Goal: Communication & Community: Ask a question

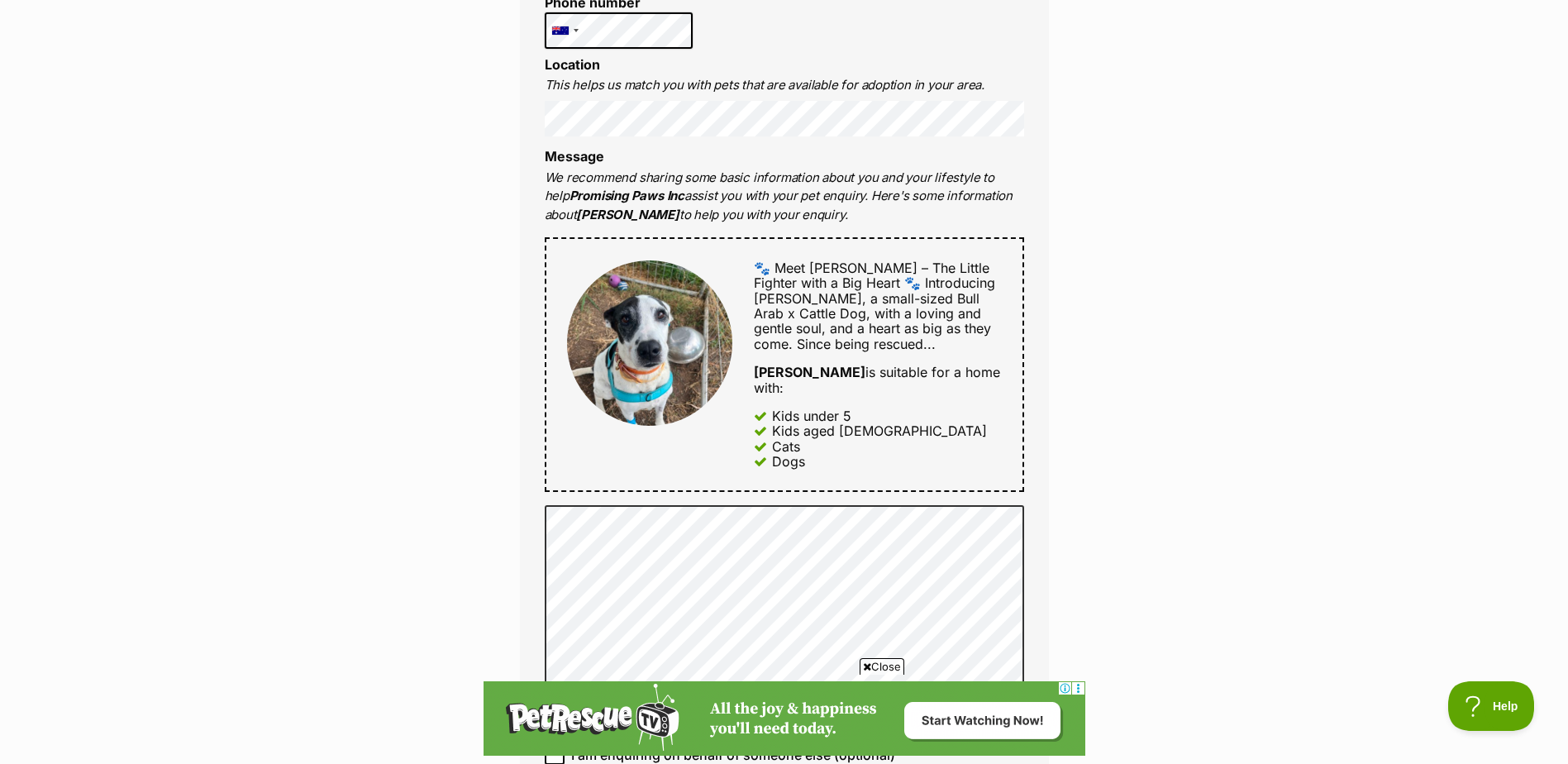
click at [1077, 530] on div "Enquire about [PERSON_NAME] 0494 081 764 Send an enquiry via the form below or …" at bounding box center [784, 437] width 1568 height 1898
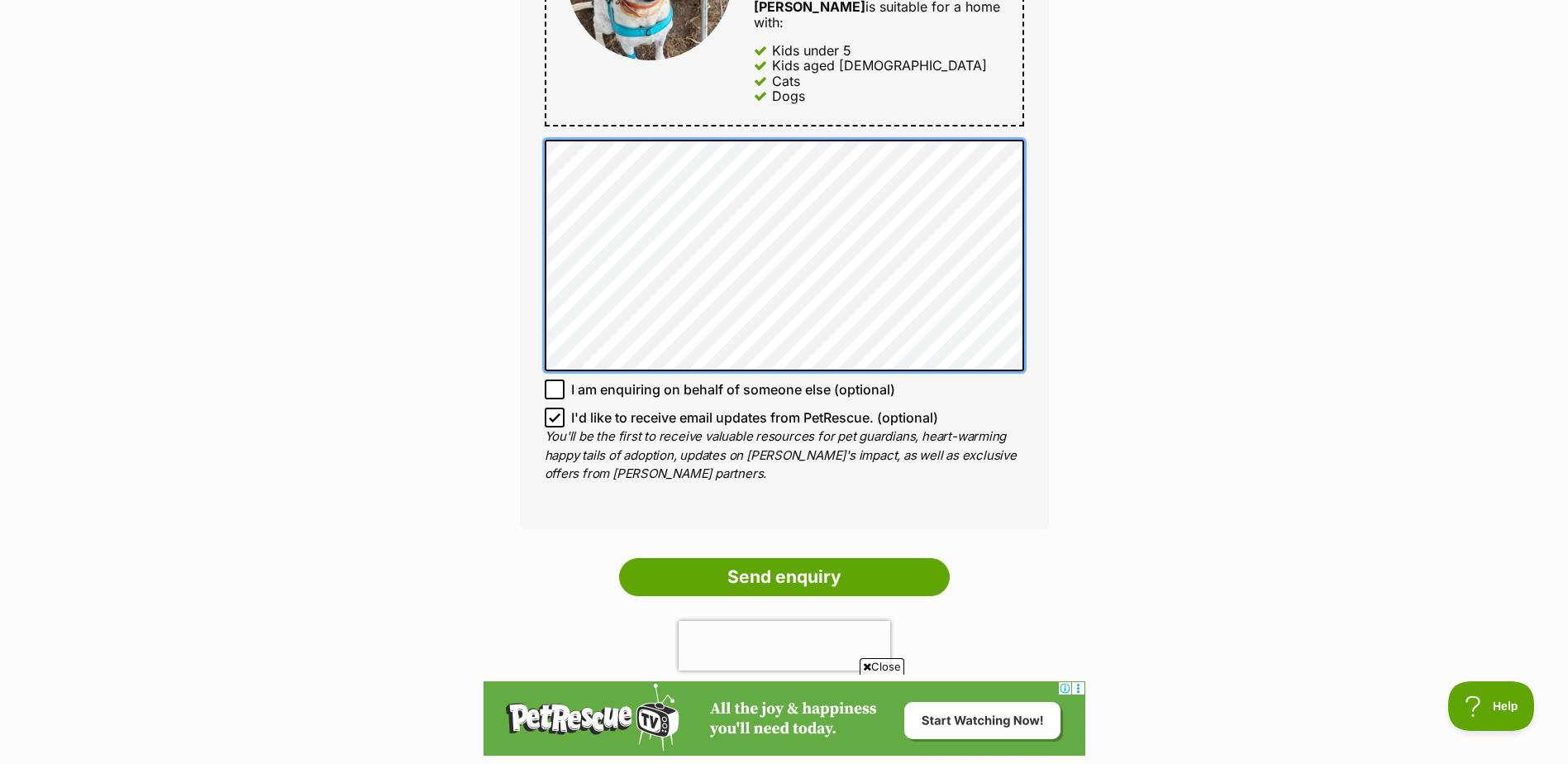
scroll to position [1081, 0]
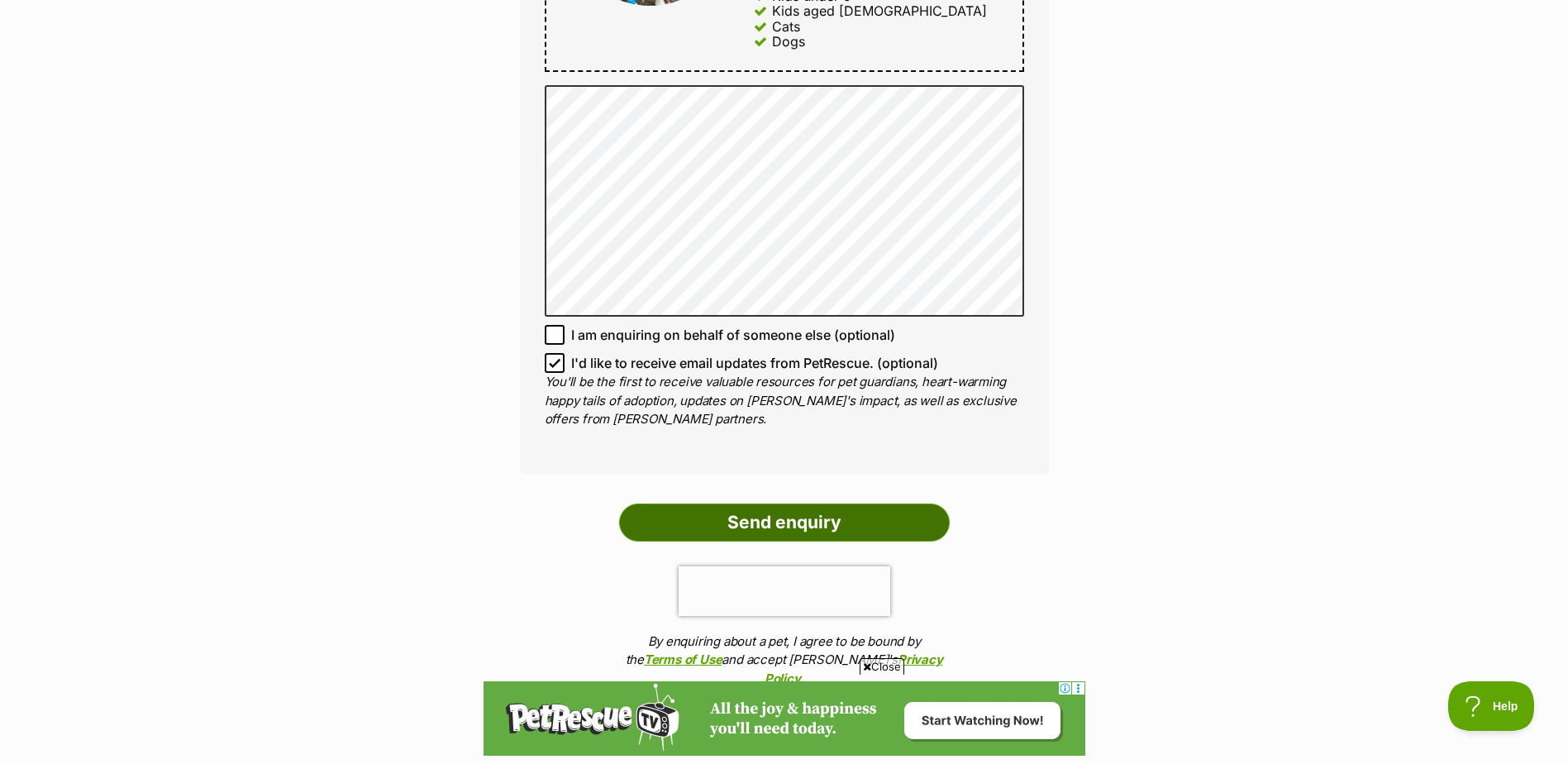
click at [764, 503] on input "Send enquiry" at bounding box center [784, 522] width 330 height 38
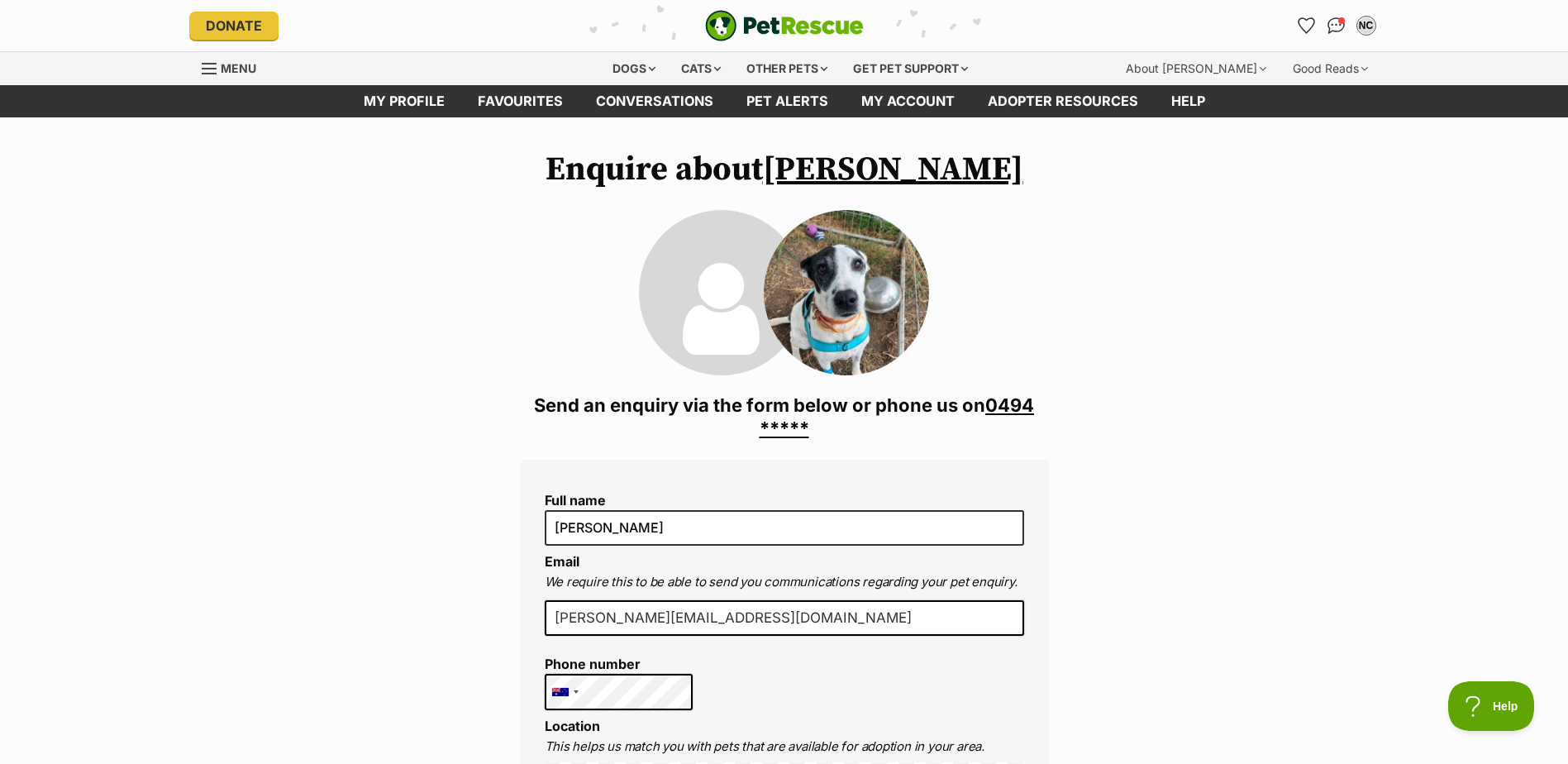
scroll to position [0, 0]
click at [616, 64] on div "Dogs" at bounding box center [634, 68] width 66 height 33
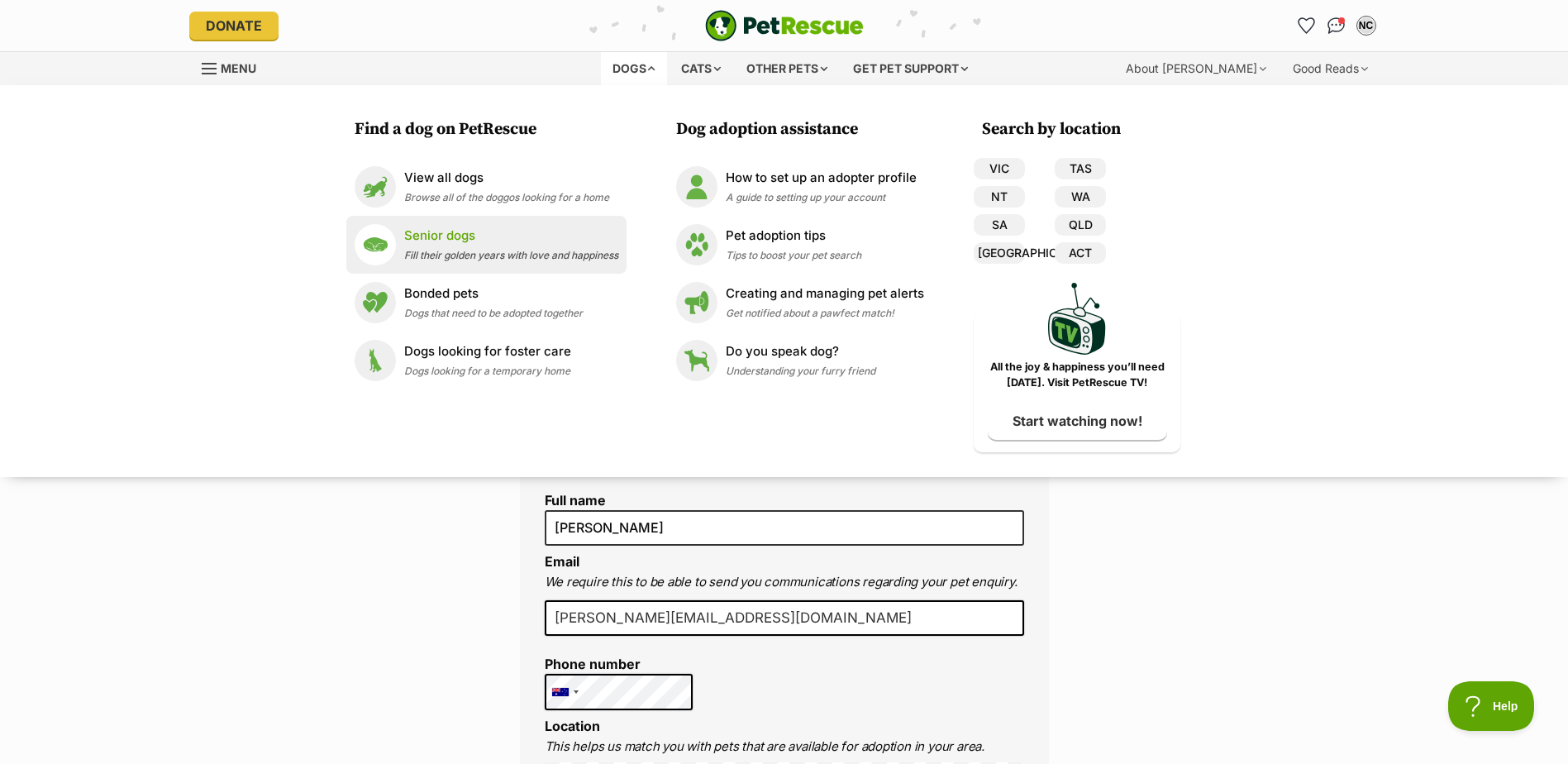
click at [448, 235] on p "Senior dogs" at bounding box center [510, 236] width 214 height 19
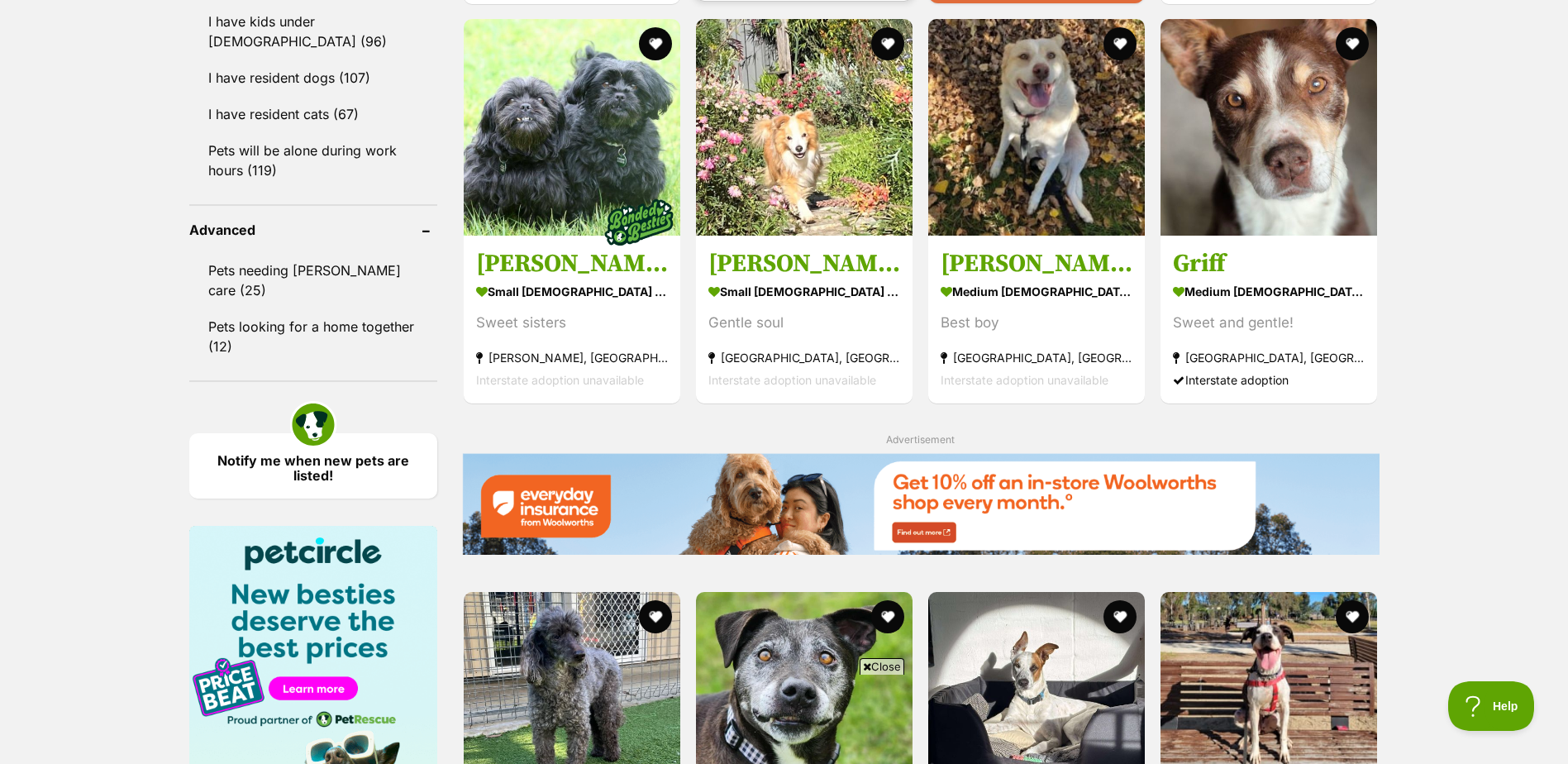
scroll to position [1985, 0]
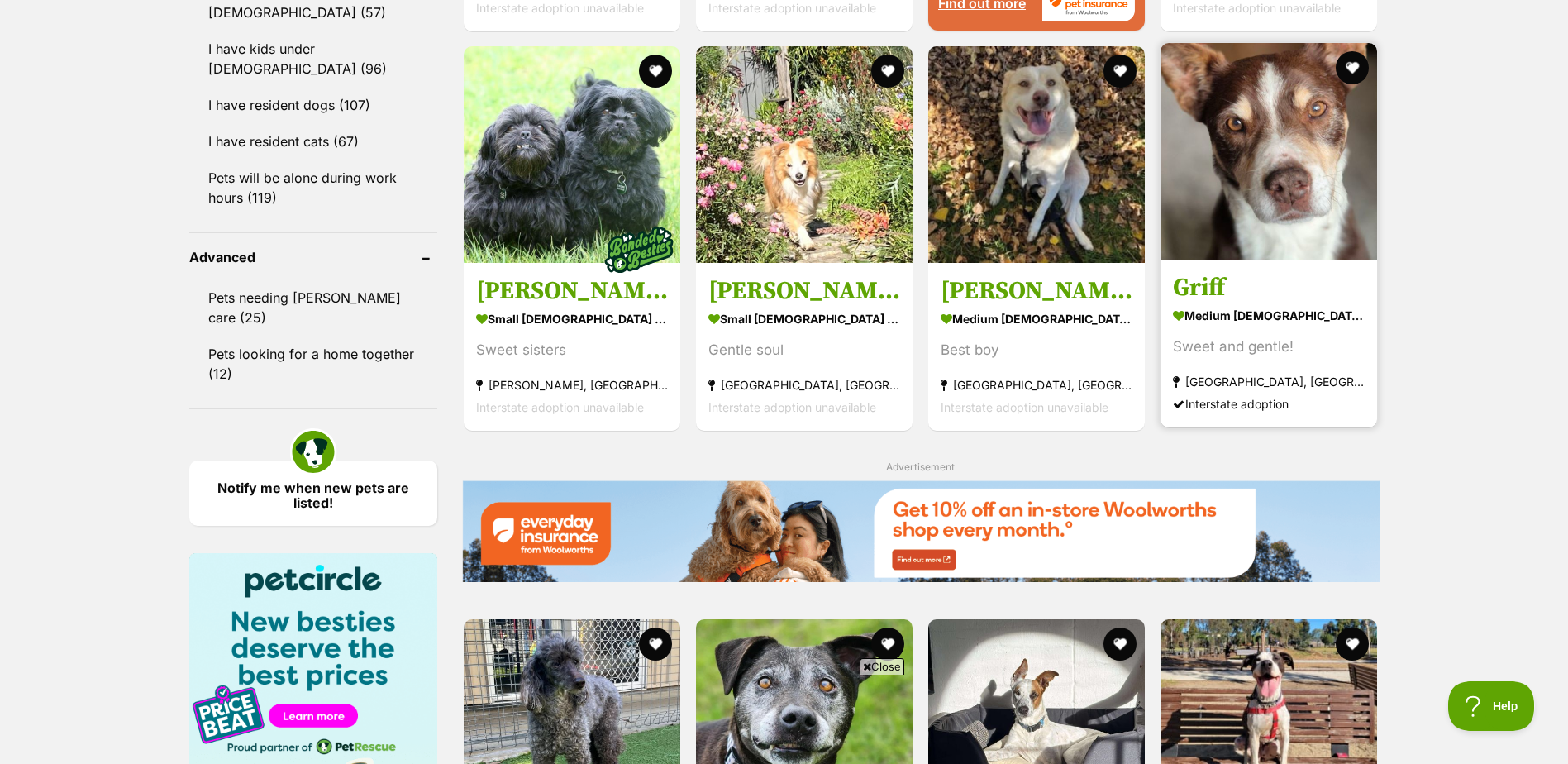
click at [1222, 289] on h3 "Griff" at bounding box center [1269, 288] width 192 height 31
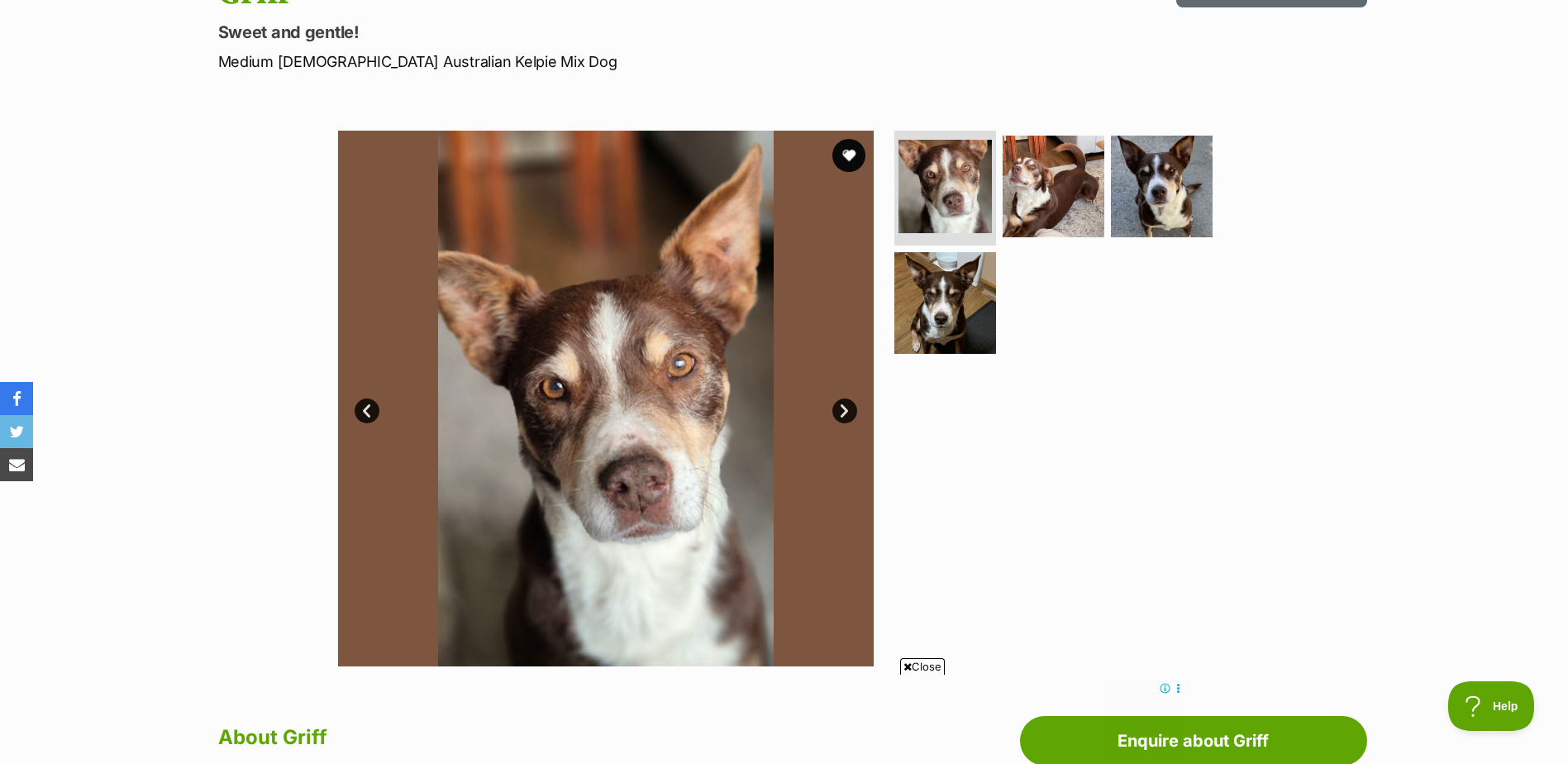
scroll to position [248, 0]
